Goal: Task Accomplishment & Management: Manage account settings

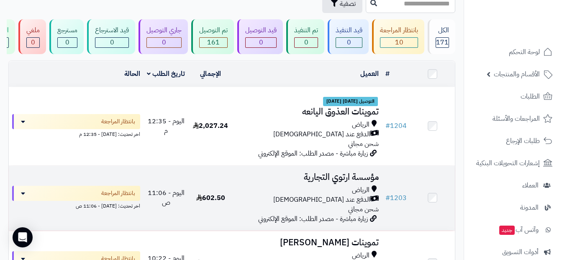
scroll to position [42, 0]
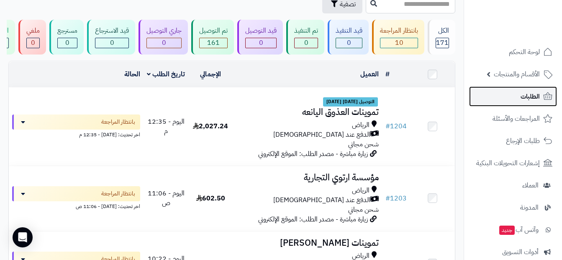
click at [359, 99] on link "الطلبات" at bounding box center [513, 96] width 88 height 20
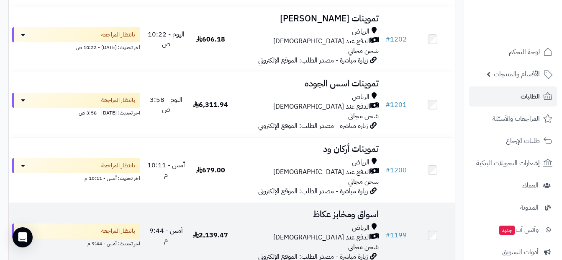
scroll to position [251, 0]
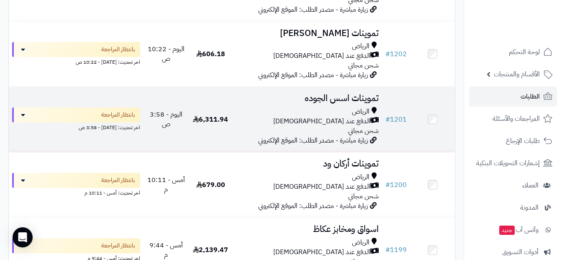
click at [343, 116] on div "الرياض" at bounding box center [307, 112] width 143 height 10
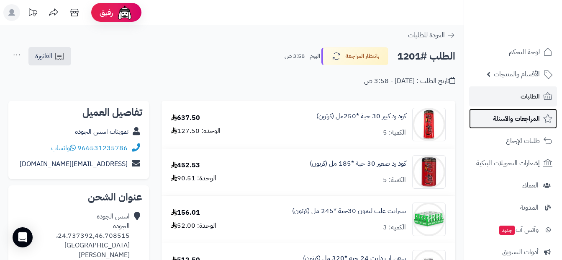
click at [524, 123] on span "المراجعات والأسئلة" at bounding box center [516, 119] width 47 height 12
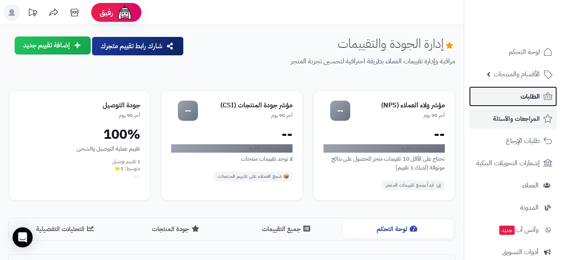
click at [522, 100] on span "الطلبات" at bounding box center [530, 96] width 19 height 12
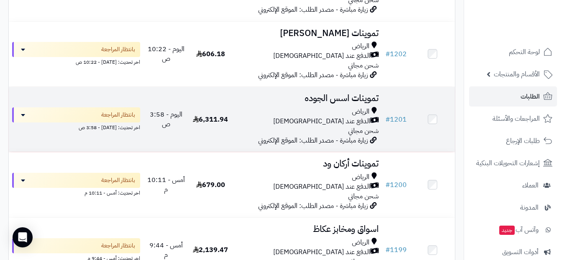
scroll to position [419, 0]
